Goal: Task Accomplishment & Management: Manage account settings

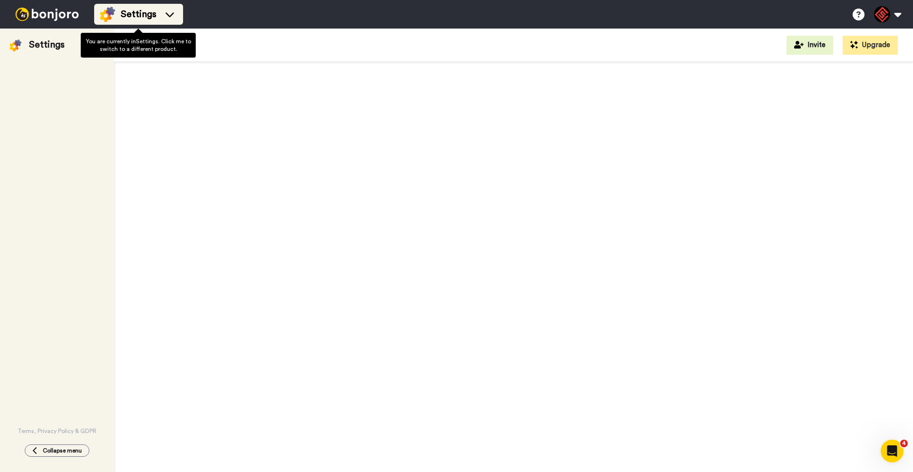
click at [140, 18] on span "Settings" at bounding box center [139, 14] width 36 height 13
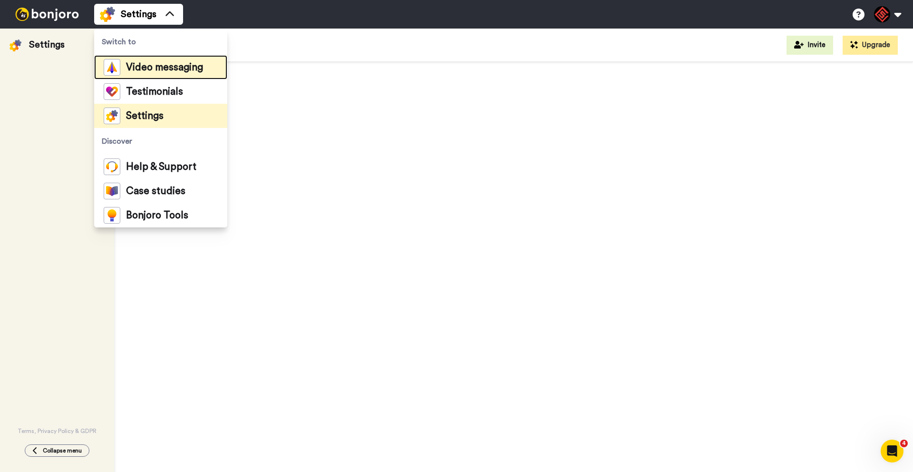
click at [152, 69] on span "Video messaging" at bounding box center [164, 68] width 77 height 10
